Goal: Information Seeking & Learning: Learn about a topic

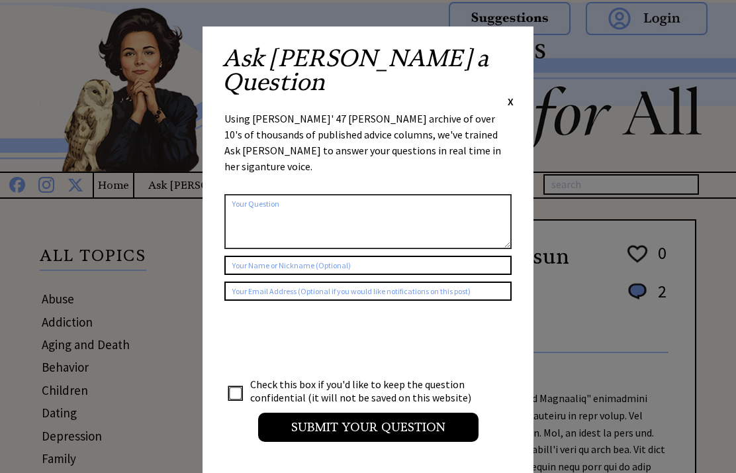
click at [510, 95] on span "X" at bounding box center [511, 101] width 6 height 13
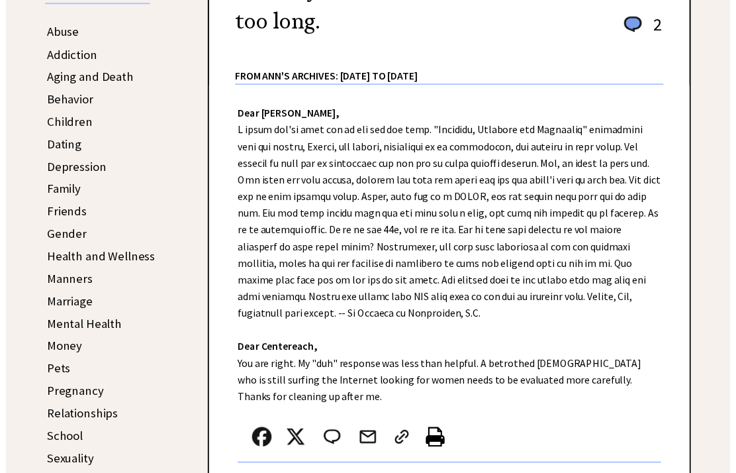
scroll to position [274, 0]
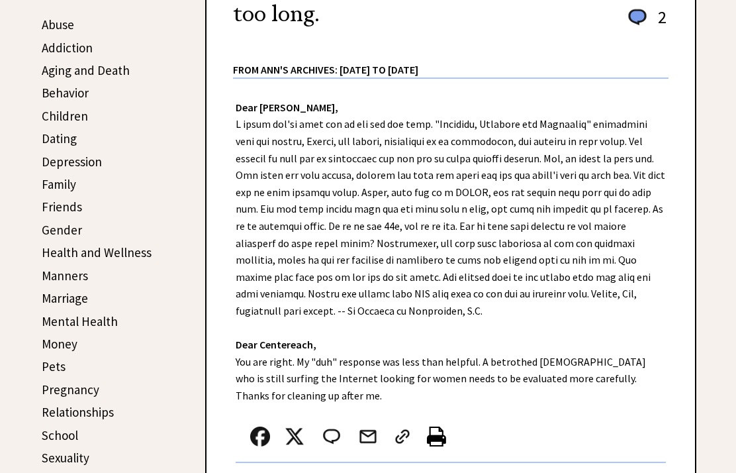
click at [58, 275] on link "Manners" at bounding box center [65, 275] width 46 height 16
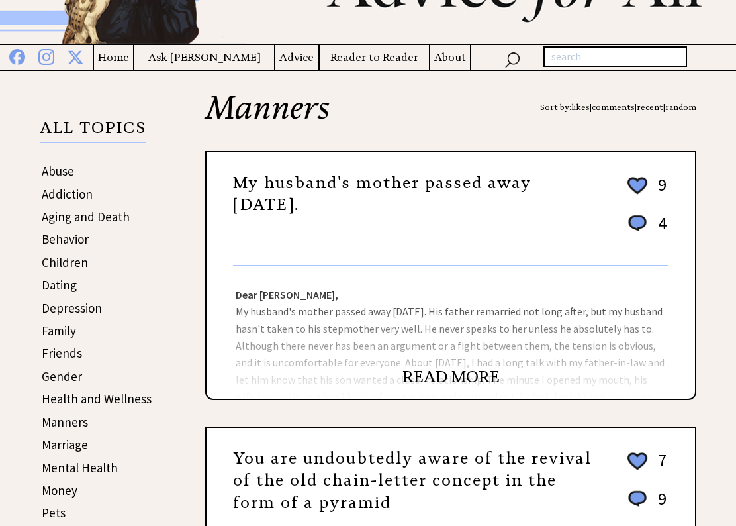
scroll to position [128, 0]
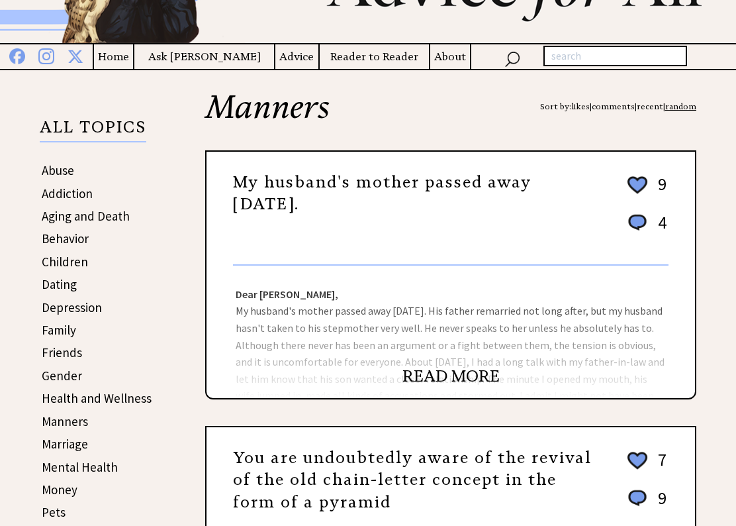
click at [453, 385] on link "READ MORE" at bounding box center [450, 376] width 97 height 20
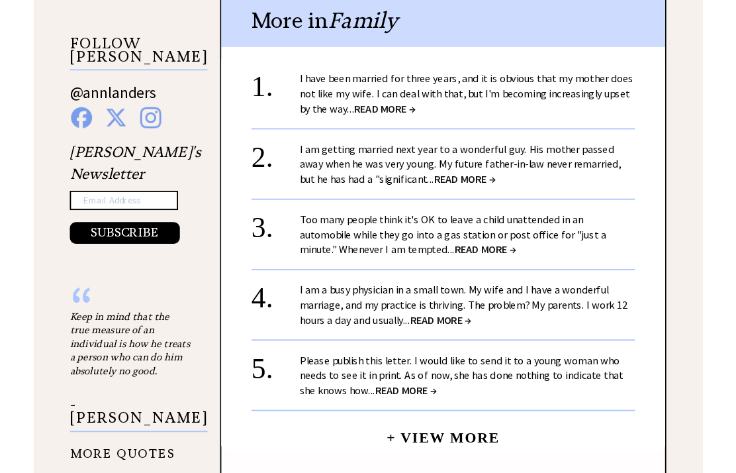
scroll to position [1312, 0]
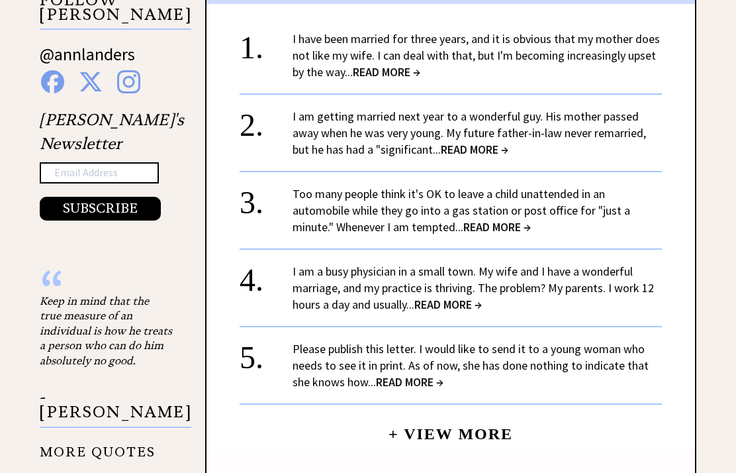
click at [387, 67] on span "READ MORE →" at bounding box center [387, 71] width 68 height 15
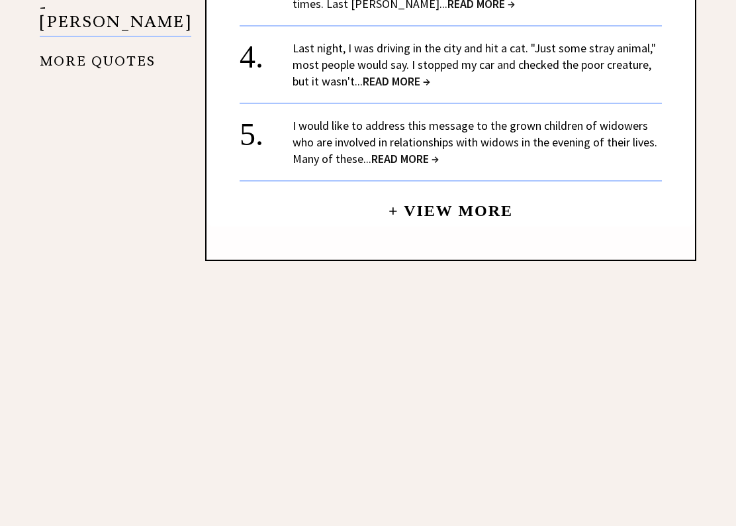
scroll to position [1687, 0]
click at [297, 118] on link "I would like to address this message to the grown children of widowers who are …" at bounding box center [475, 142] width 365 height 48
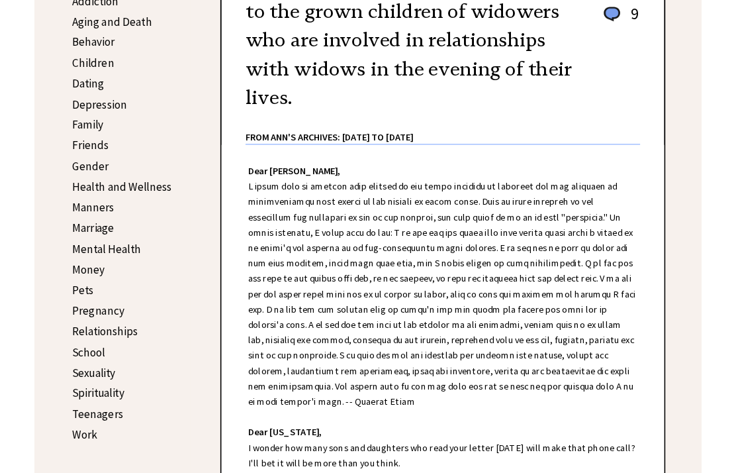
scroll to position [367, 0]
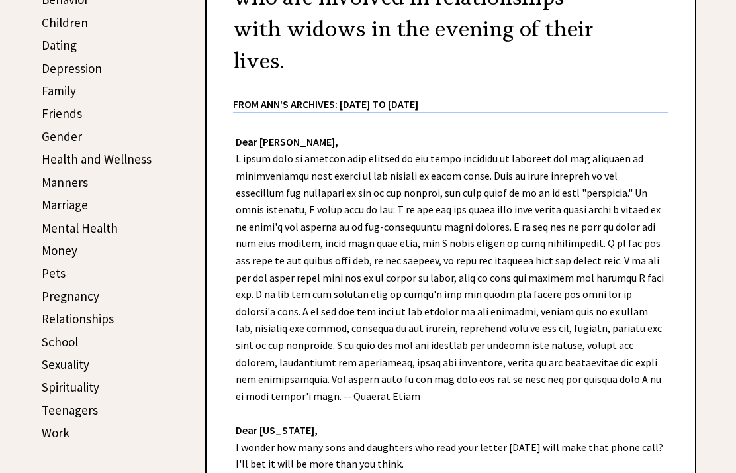
click at [52, 184] on link "Manners" at bounding box center [65, 182] width 46 height 16
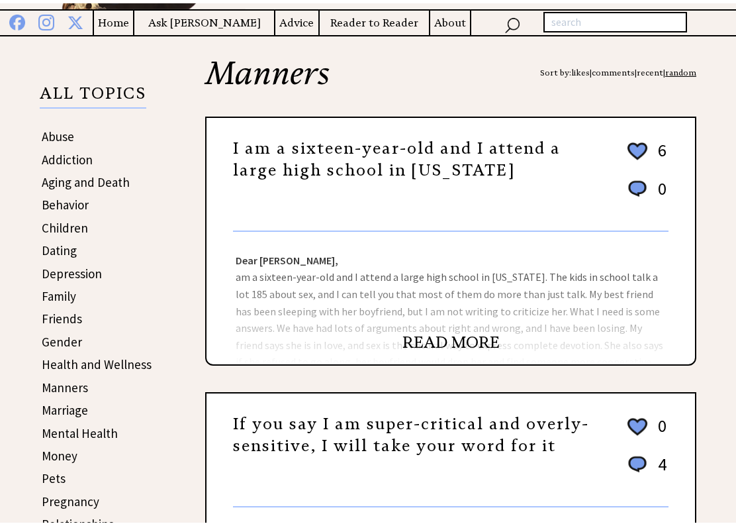
scroll to position [163, 0]
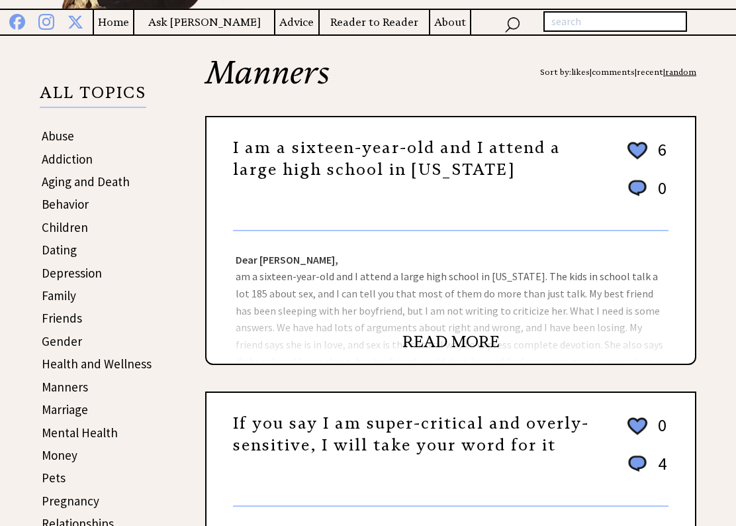
click at [441, 349] on link "READ MORE" at bounding box center [450, 342] width 97 height 20
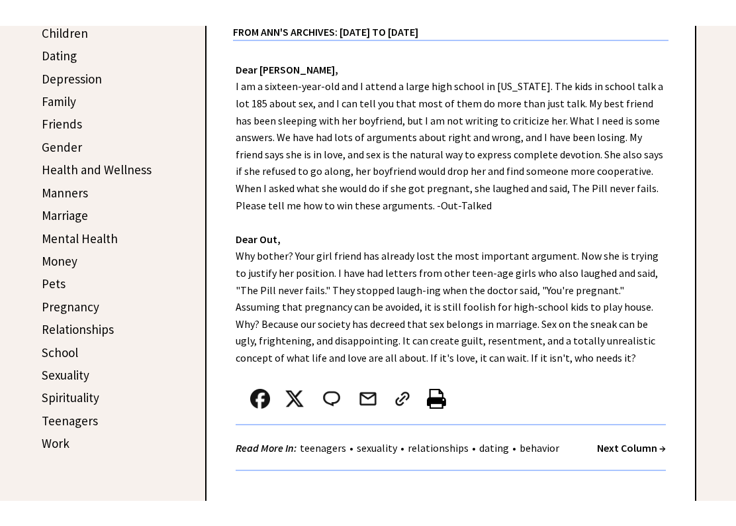
scroll to position [332, 0]
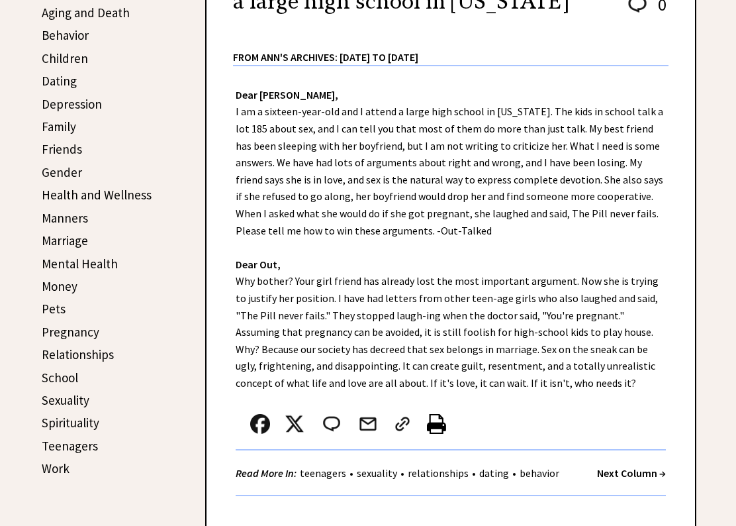
click at [56, 233] on link "Marriage" at bounding box center [65, 240] width 46 height 16
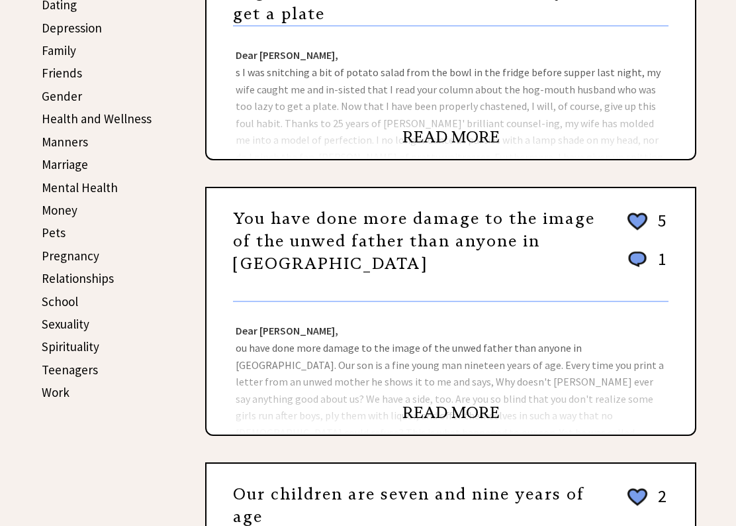
scroll to position [408, 0]
click at [434, 147] on link "READ MORE" at bounding box center [450, 137] width 97 height 20
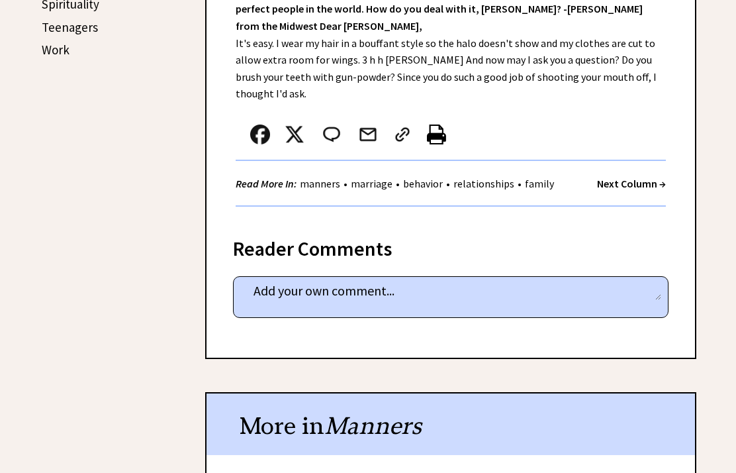
scroll to position [749, 0]
click at [238, 235] on div "Reader Comments" at bounding box center [451, 245] width 436 height 21
click at [323, 235] on div "Reader Comments" at bounding box center [451, 245] width 436 height 21
click at [328, 240] on div "Reader Comments column 31271 comment_tease Post Your Comment" at bounding box center [450, 289] width 491 height 138
click at [242, 235] on div "Reader Comments" at bounding box center [451, 245] width 436 height 21
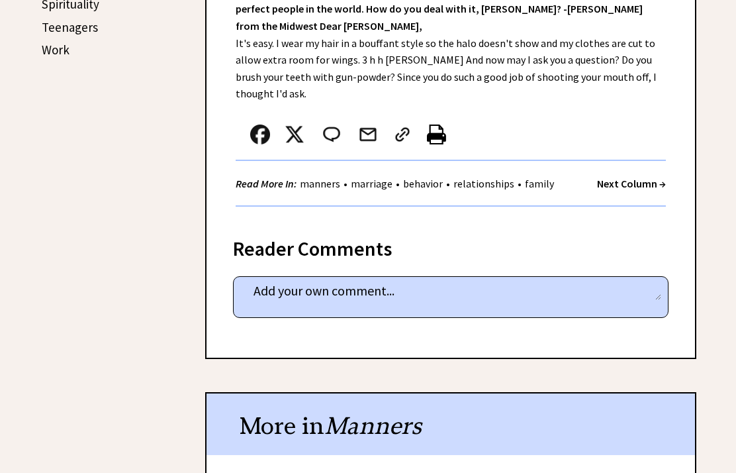
click at [242, 283] on form "column 31271 comment_tease Post Your Comment" at bounding box center [450, 294] width 421 height 26
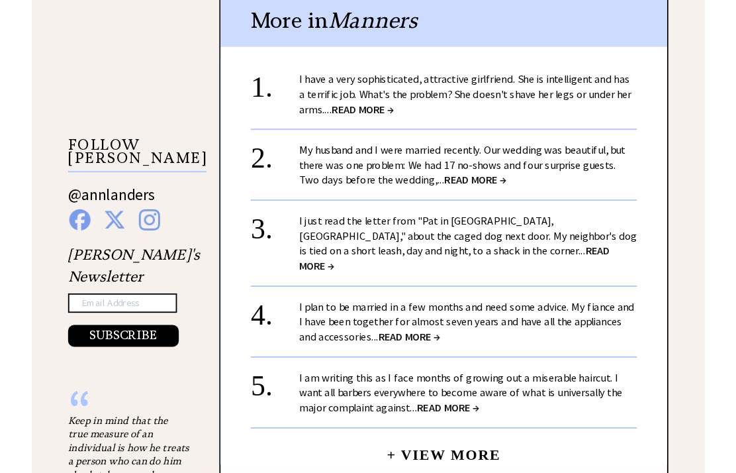
scroll to position [1196, 0]
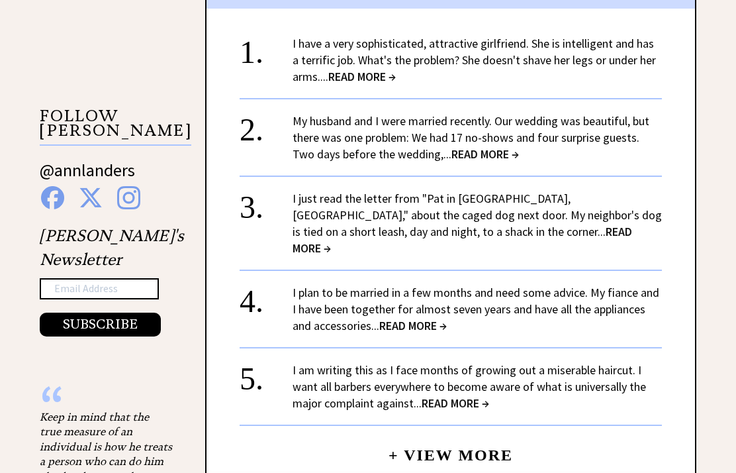
click at [265, 118] on div "2. My husband and I were married recently. Our wedding was beautiful, but there…" at bounding box center [451, 130] width 422 height 64
click at [459, 146] on span "READ MORE →" at bounding box center [485, 153] width 68 height 15
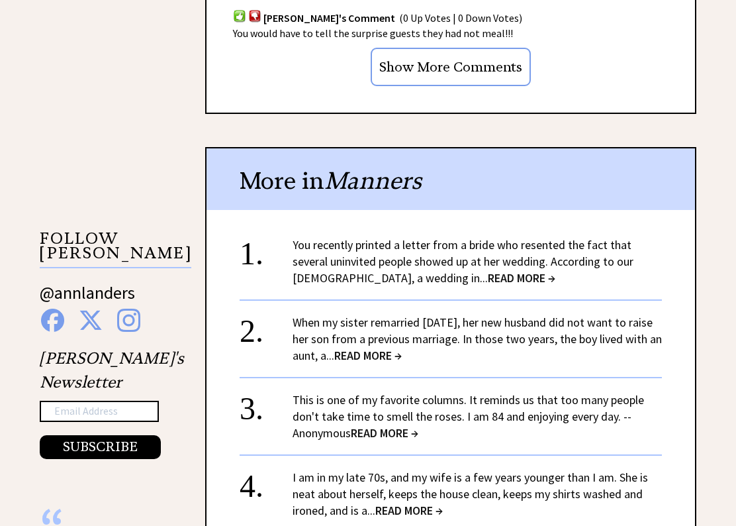
scroll to position [1178, 0]
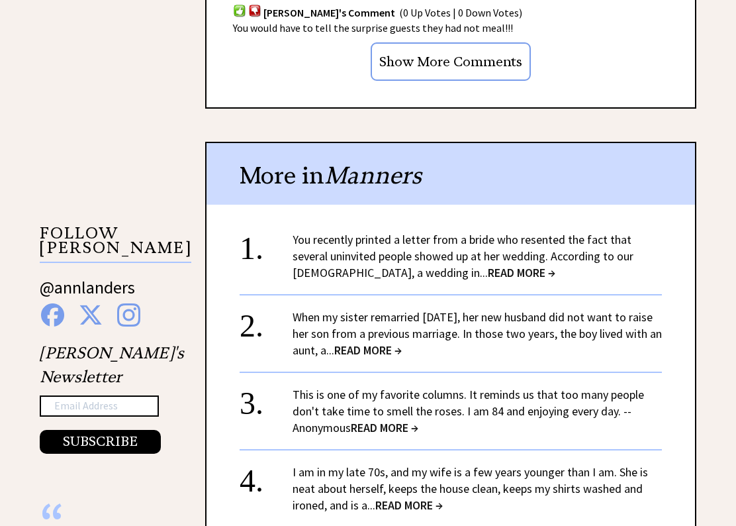
click at [244, 324] on div "2." at bounding box center [266, 320] width 53 height 24
click at [402, 348] on span "READ MORE →" at bounding box center [368, 349] width 68 height 15
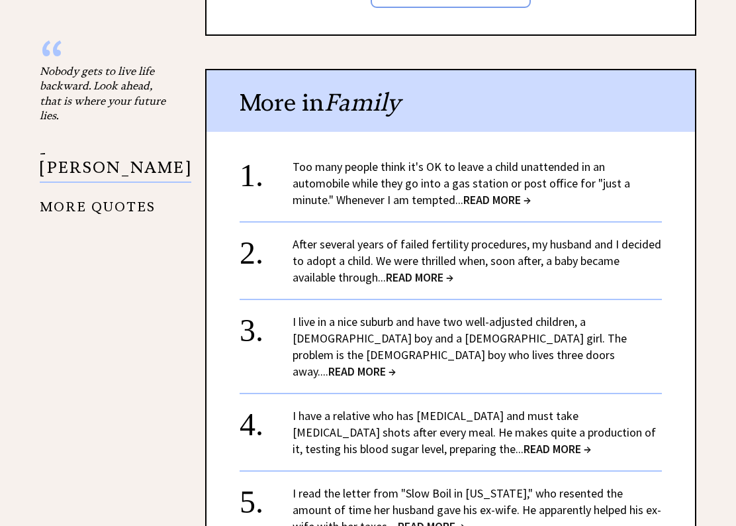
scroll to position [1412, 0]
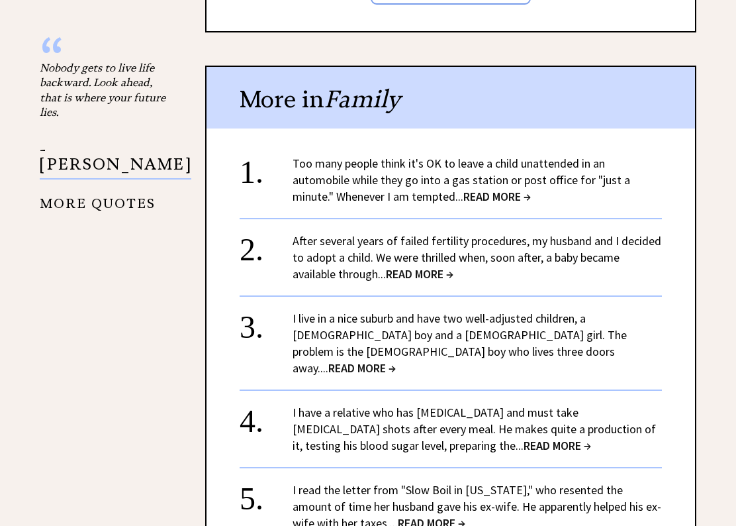
click at [416, 267] on span "READ MORE →" at bounding box center [420, 274] width 68 height 15
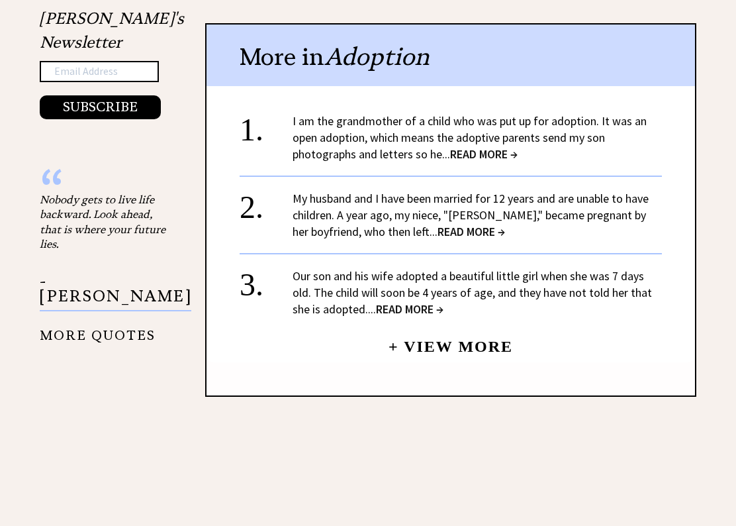
scroll to position [1417, 0]
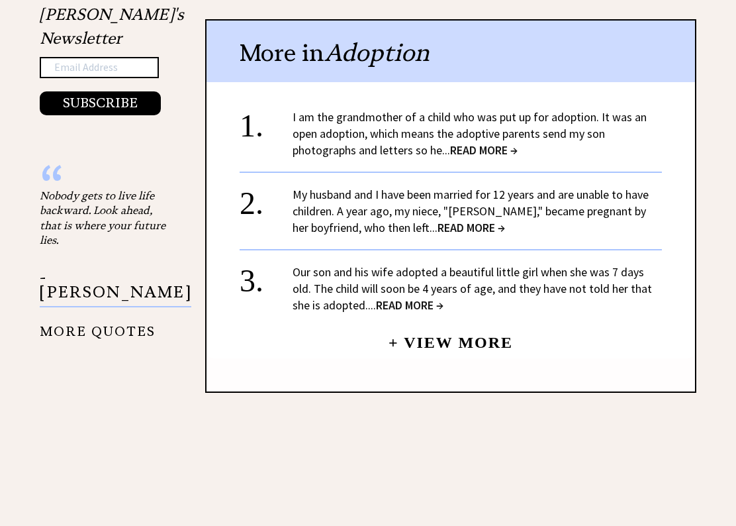
click at [310, 277] on link "Our son and his wife adopted a beautiful little girl when she was 7 days old. T…" at bounding box center [472, 288] width 359 height 48
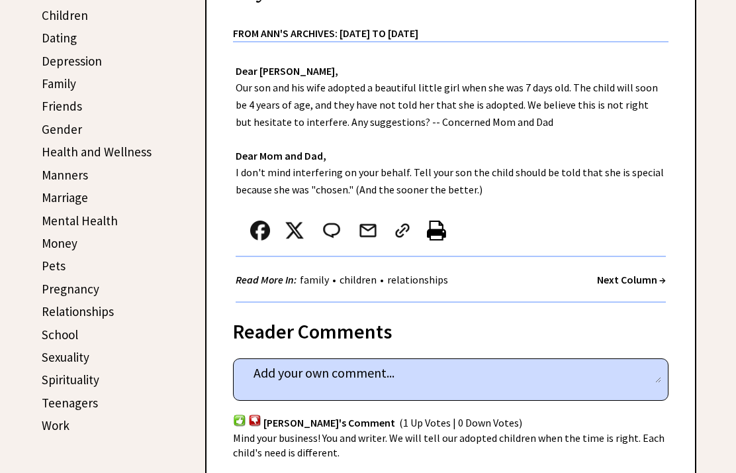
scroll to position [374, 0]
click at [50, 81] on link "Family" at bounding box center [59, 84] width 34 height 16
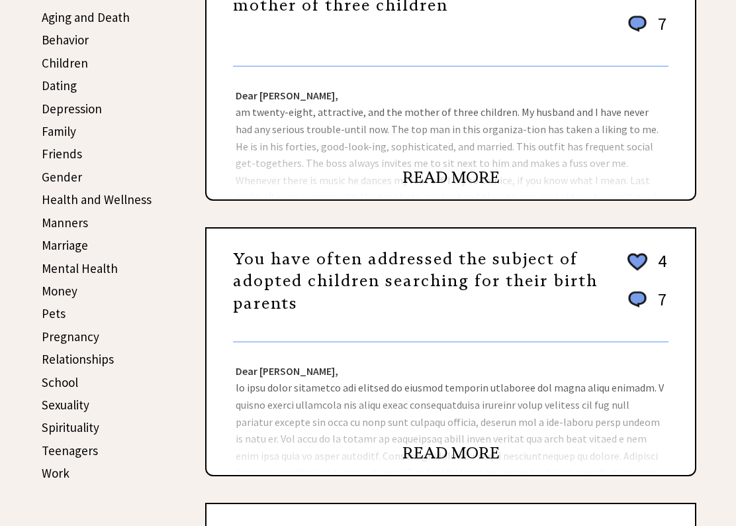
scroll to position [327, 0]
click at [469, 187] on link "READ MORE" at bounding box center [450, 177] width 97 height 20
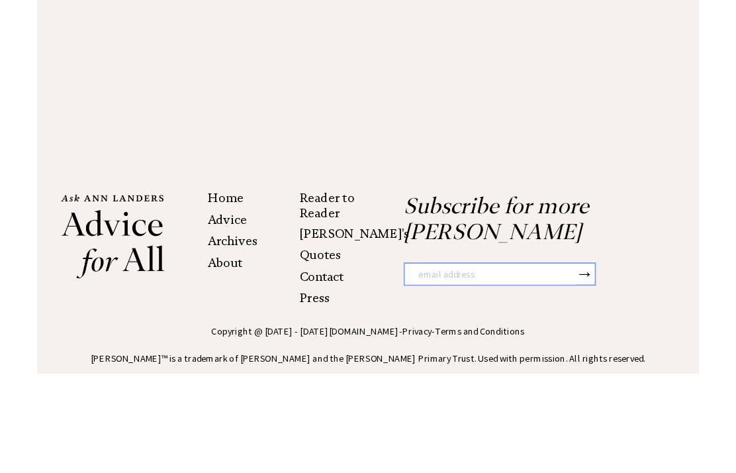
scroll to position [1941, 0]
